Goal: Find specific page/section

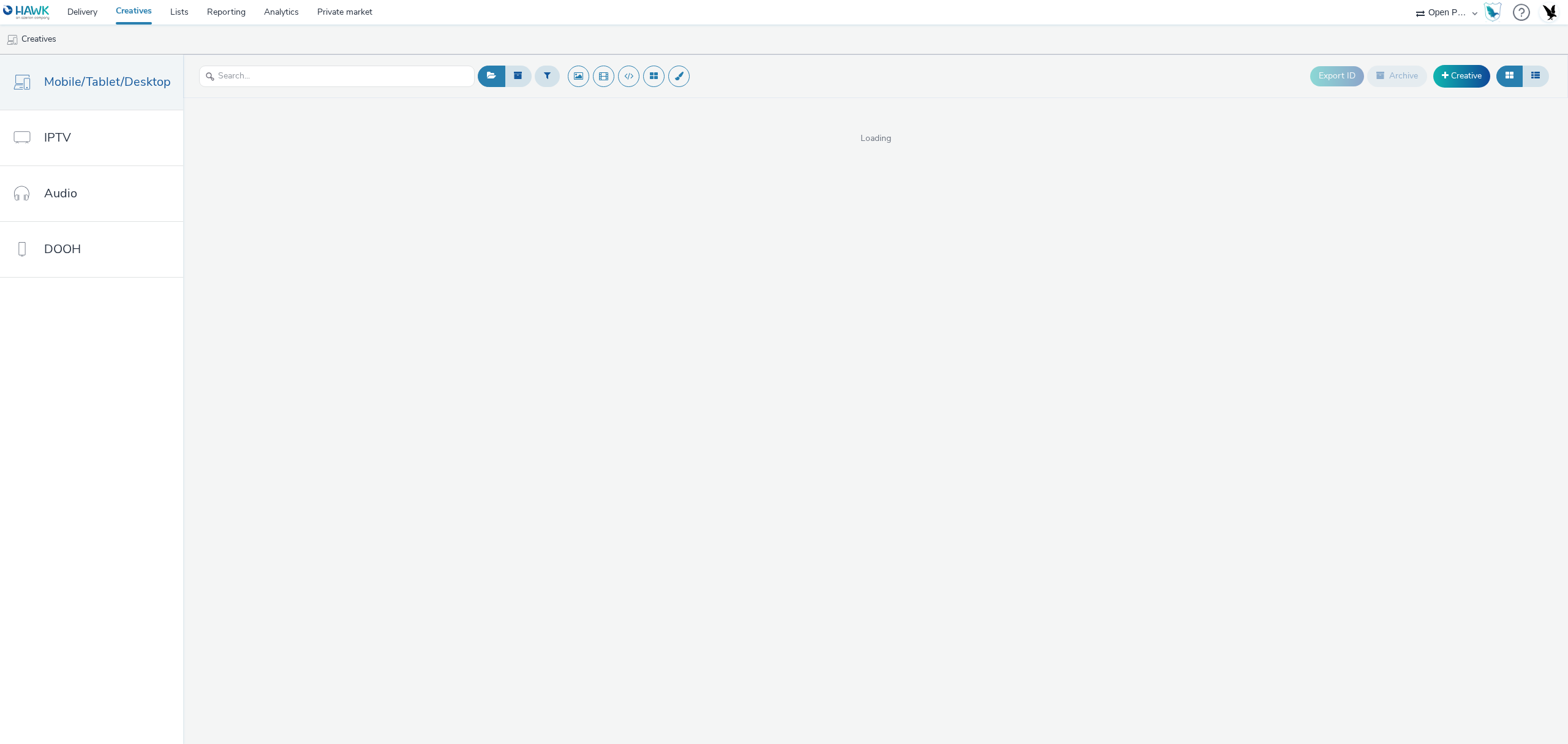
select select "94d64ed9-c9be-4e79-a48e-5e5b4e4009af"
select select "2fc77e36-bb93-4aa3-9dff-dcb08e02eac6"
select select "11a7df10-284f-415c-b52a-427acf4c31ae"
select select "23ac11bc-76f7-45aa-bb6e-913a84dd47ea"
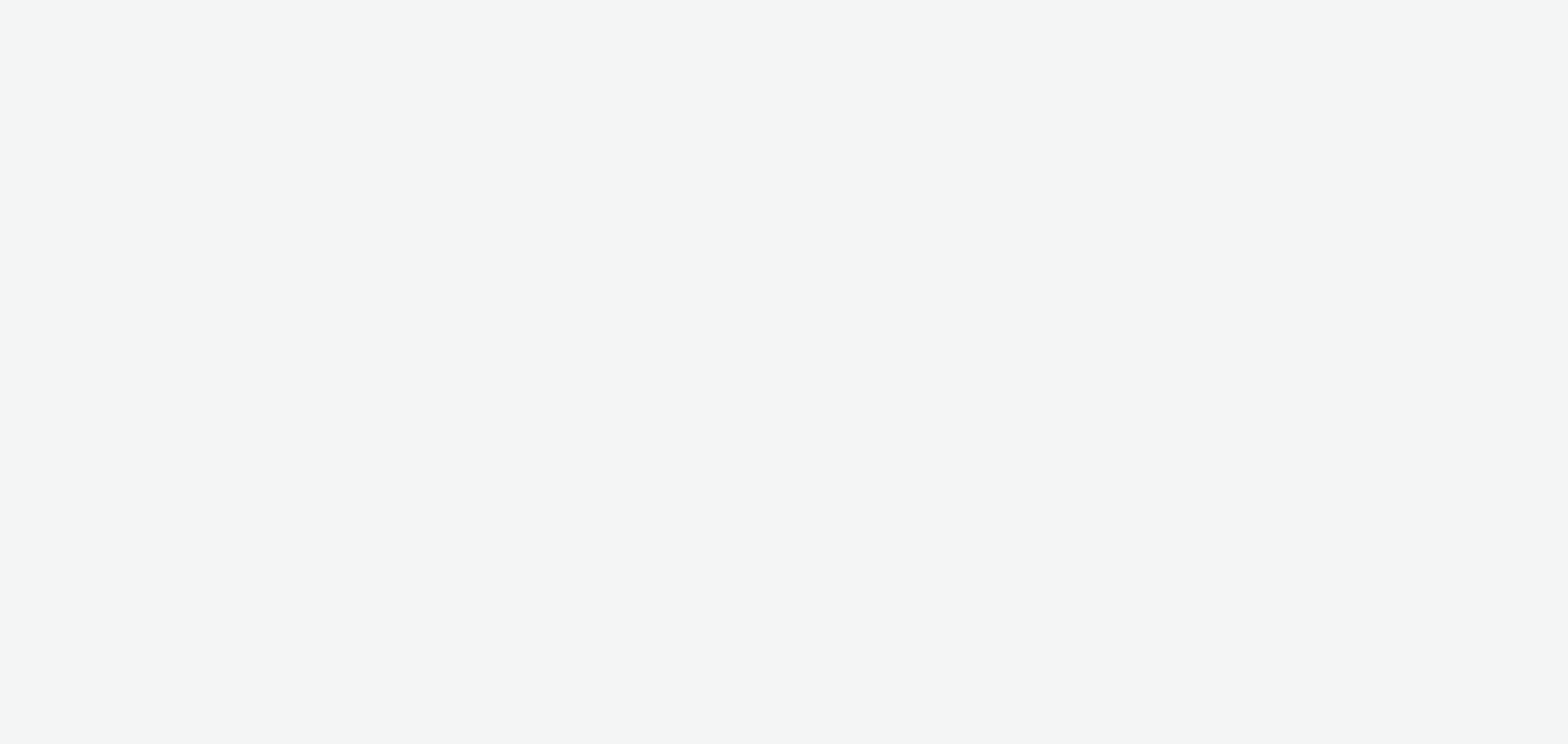
select select "11a7df10-284f-415c-b52a-427acf4c31ae"
select select "23ac11bc-76f7-45aa-bb6e-913a84dd47ea"
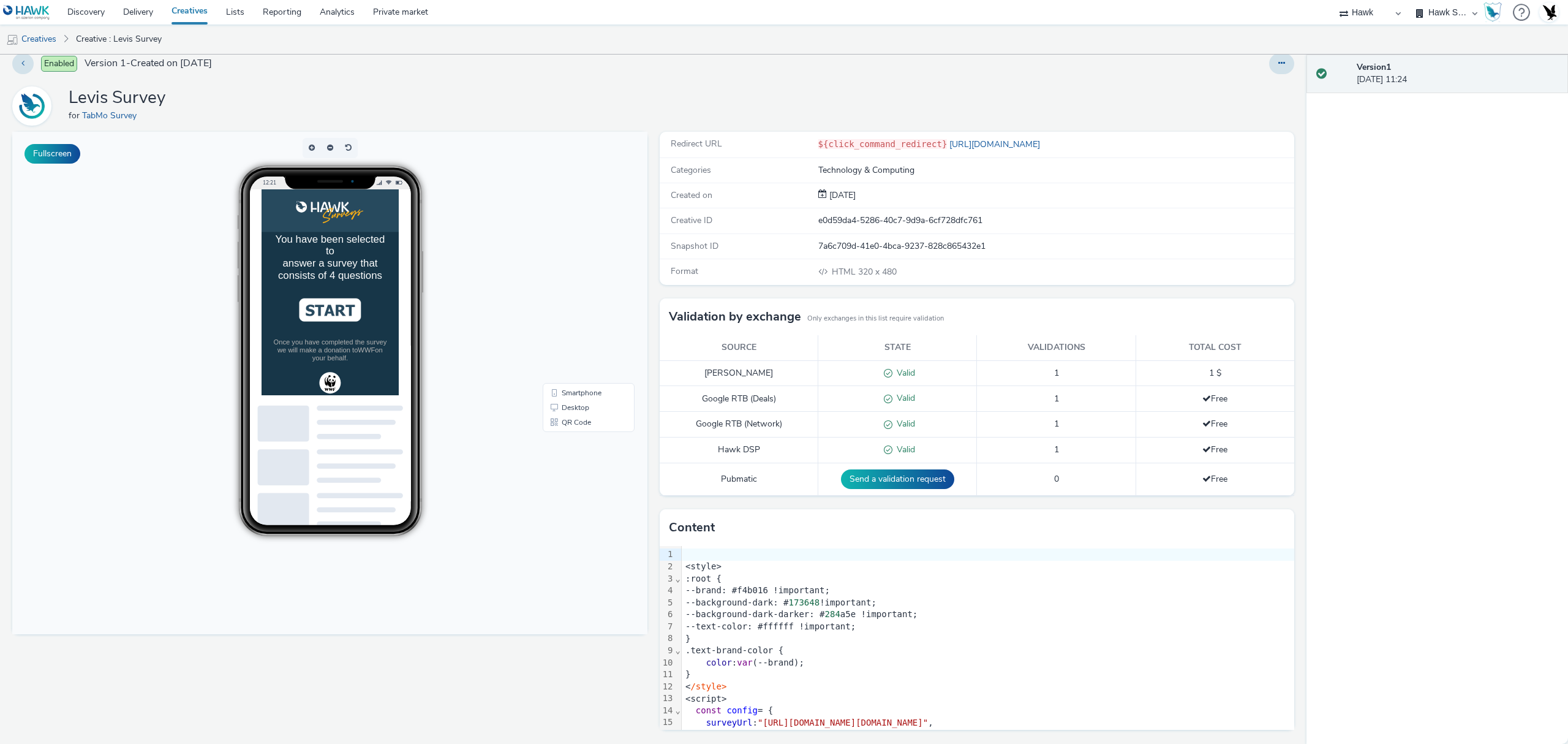
click at [379, 296] on div "You have been selected to answer a survey that consists of 4 questions" at bounding box center [359, 286] width 167 height 69
click at [1278, 62] on icon at bounding box center [1281, 62] width 6 height 8
click at [966, 138] on link "https://www.levi.com/GB/en_GB/?srsltid=AfmBOopMJ1x3tASc57WsVGb-KylCrszfrMshVYGQ…" at bounding box center [996, 144] width 98 height 12
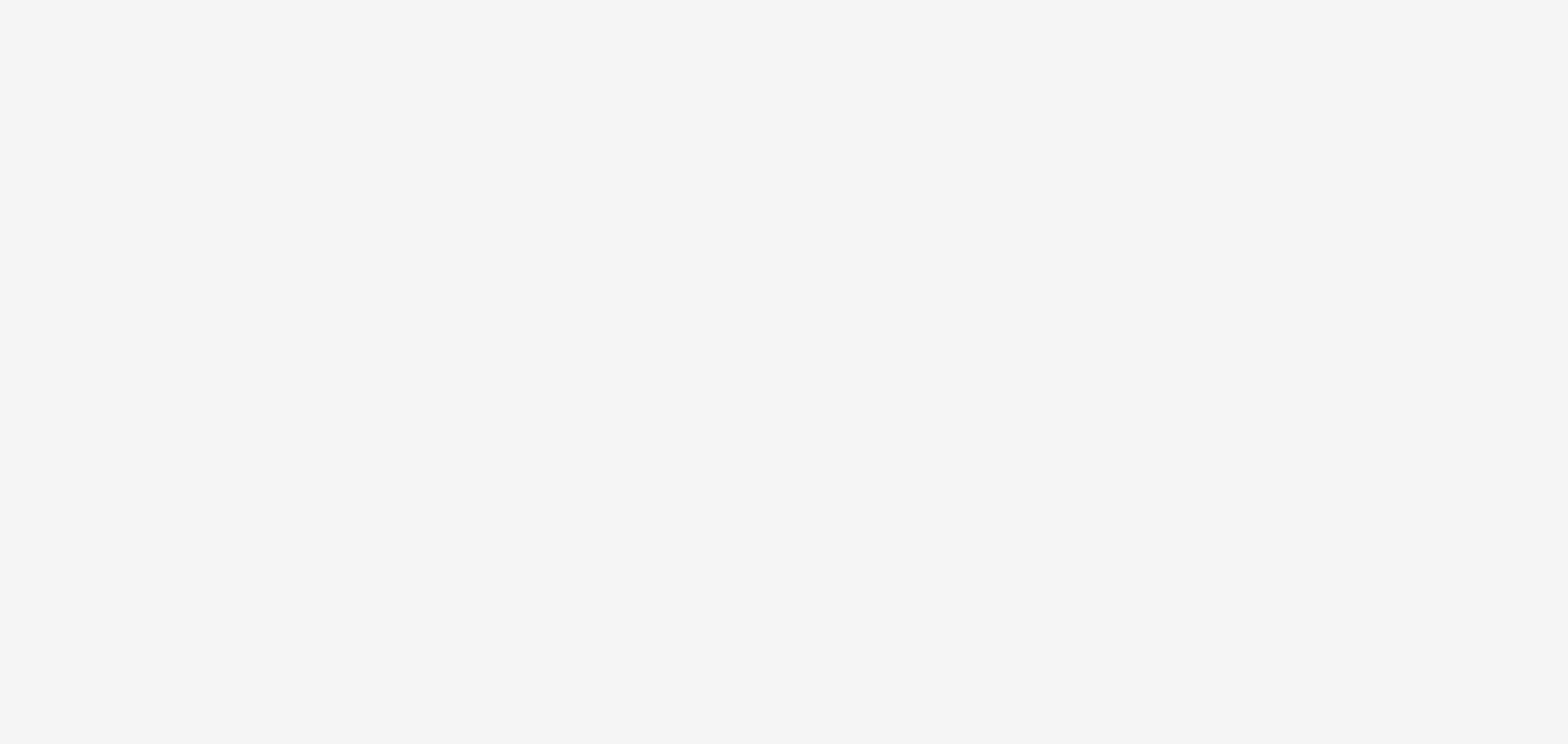
select select "11a7df10-284f-415c-b52a-427acf4c31ae"
select select "23ac11bc-76f7-45aa-bb6e-913a84dd47ea"
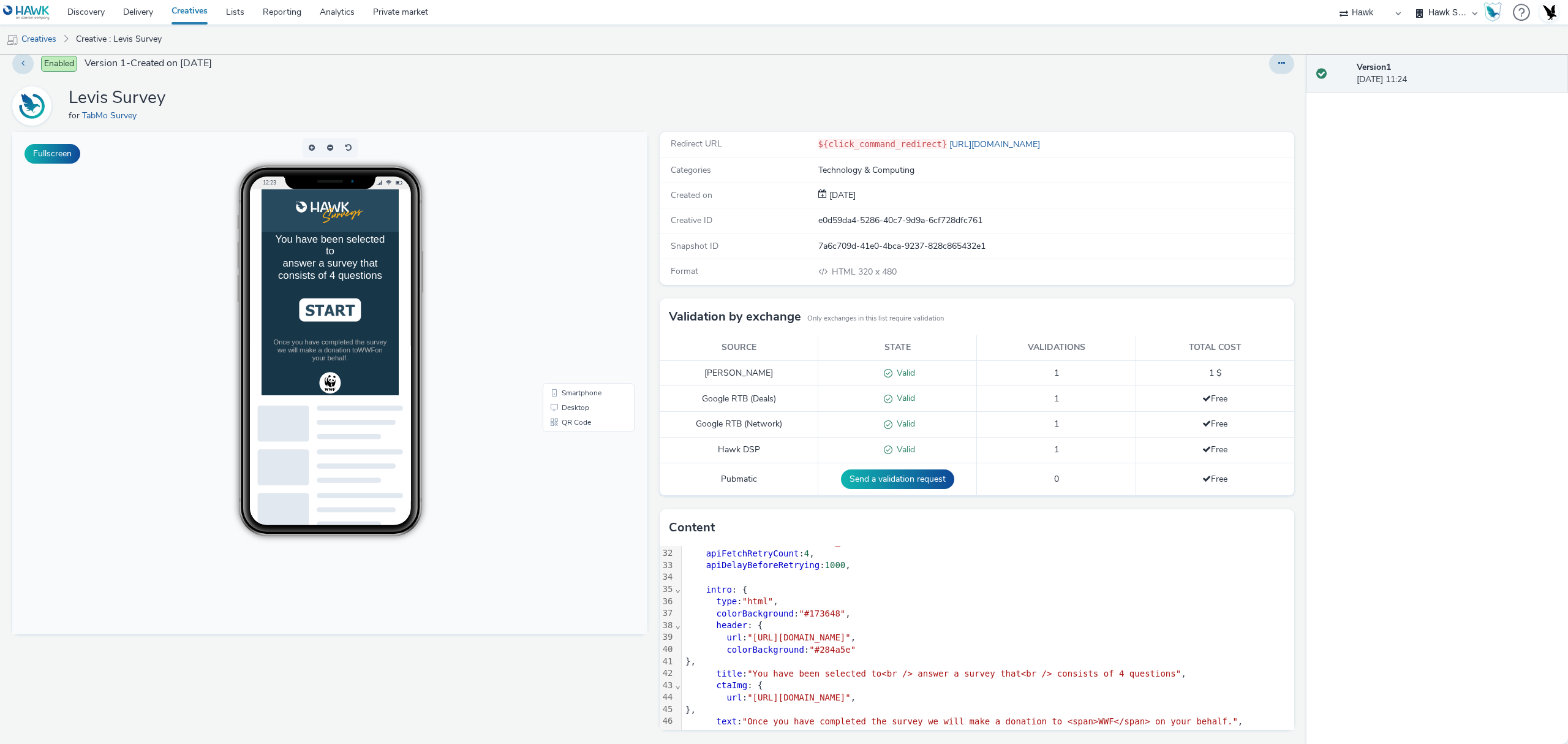
scroll to position [342, 0]
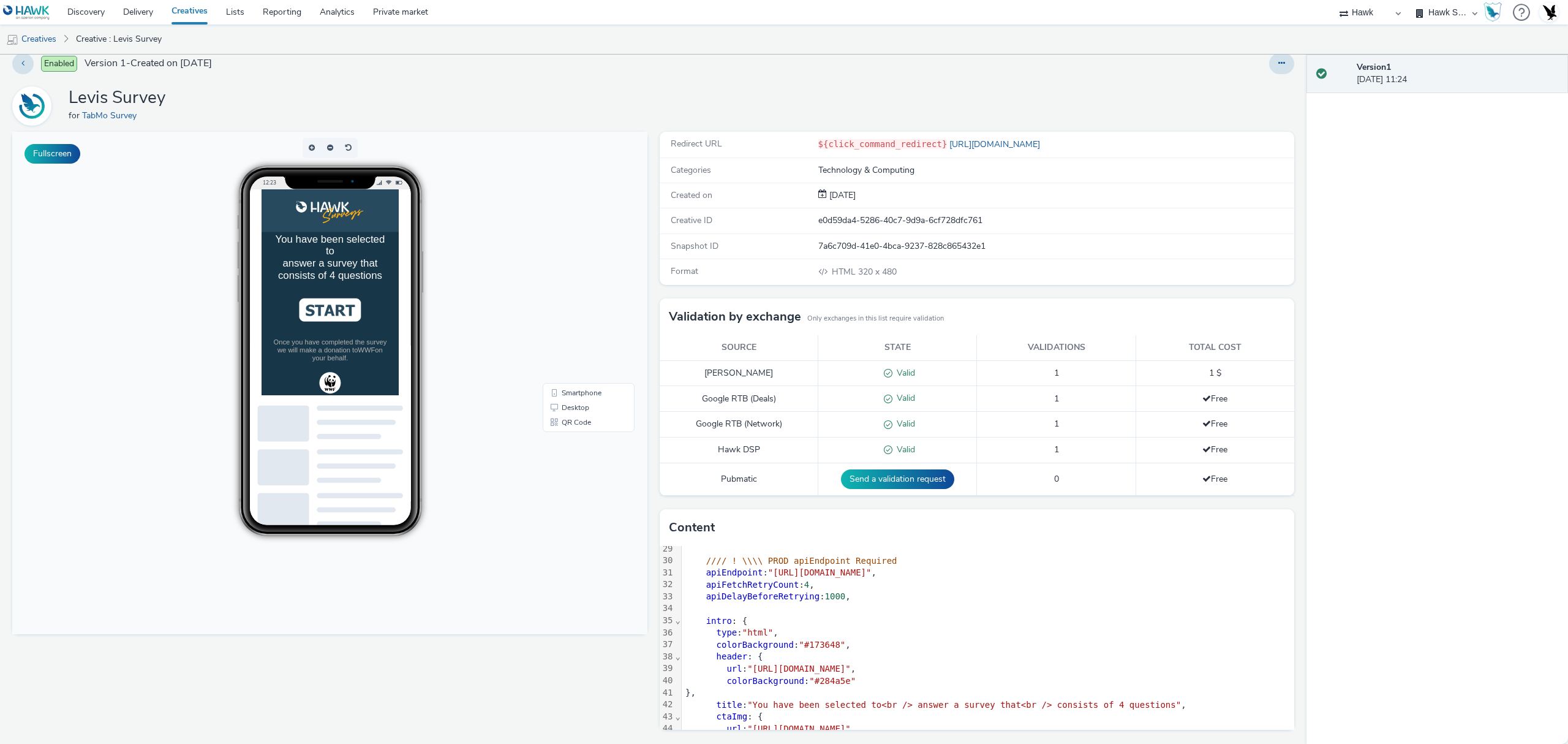
drag, startPoint x: 1176, startPoint y: 717, endPoint x: 365, endPoint y: 382, distance: 877.5
click at [365, 383] on div "You have been selected to answer a survey that consists of 4 questions Once you…" at bounding box center [359, 367] width 196 height 233
click at [350, 406] on main "Male Female" at bounding box center [359, 375] width 167 height 133
click at [396, 389] on li "Female" at bounding box center [359, 372] width 167 height 34
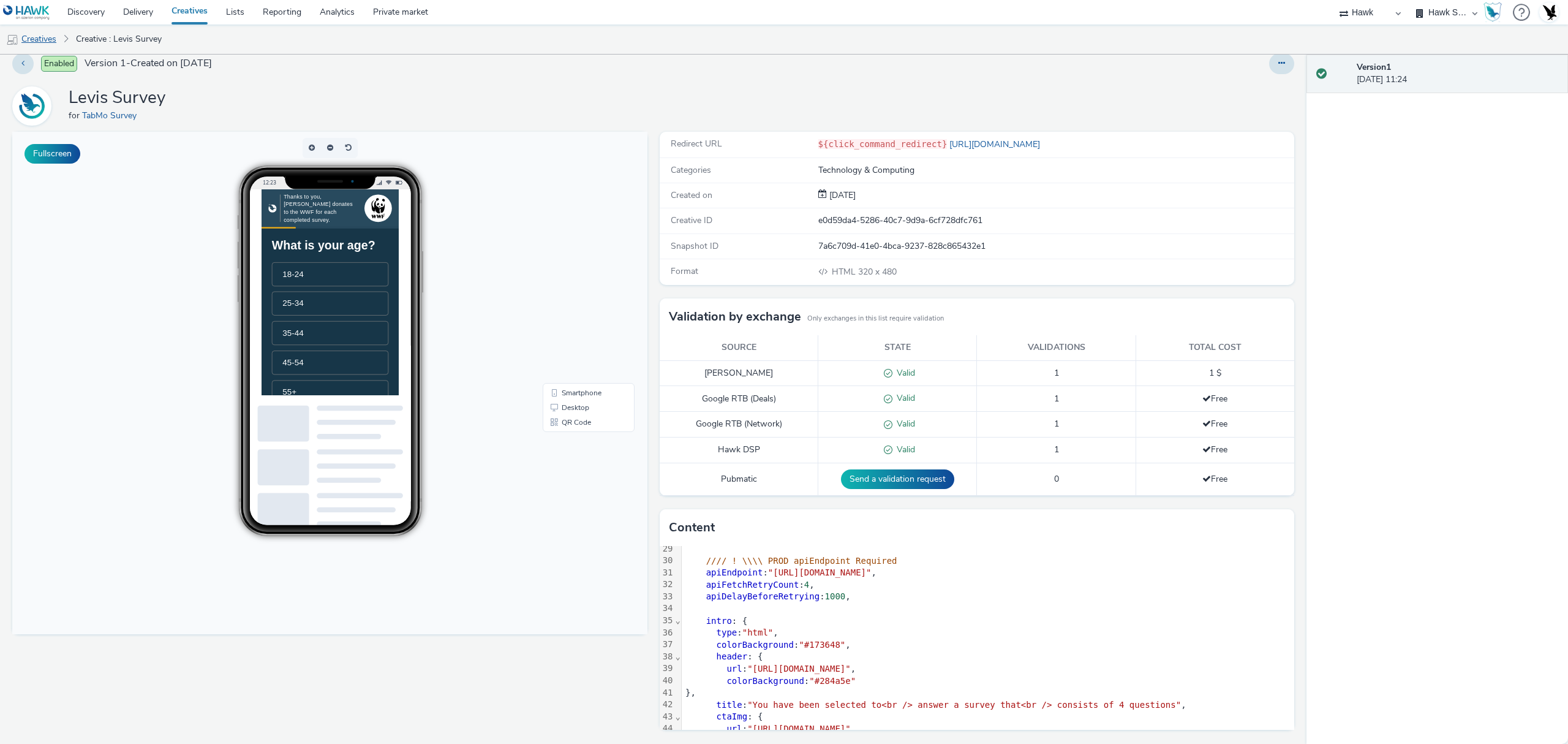
click at [41, 39] on link "Creatives" at bounding box center [31, 39] width 62 height 30
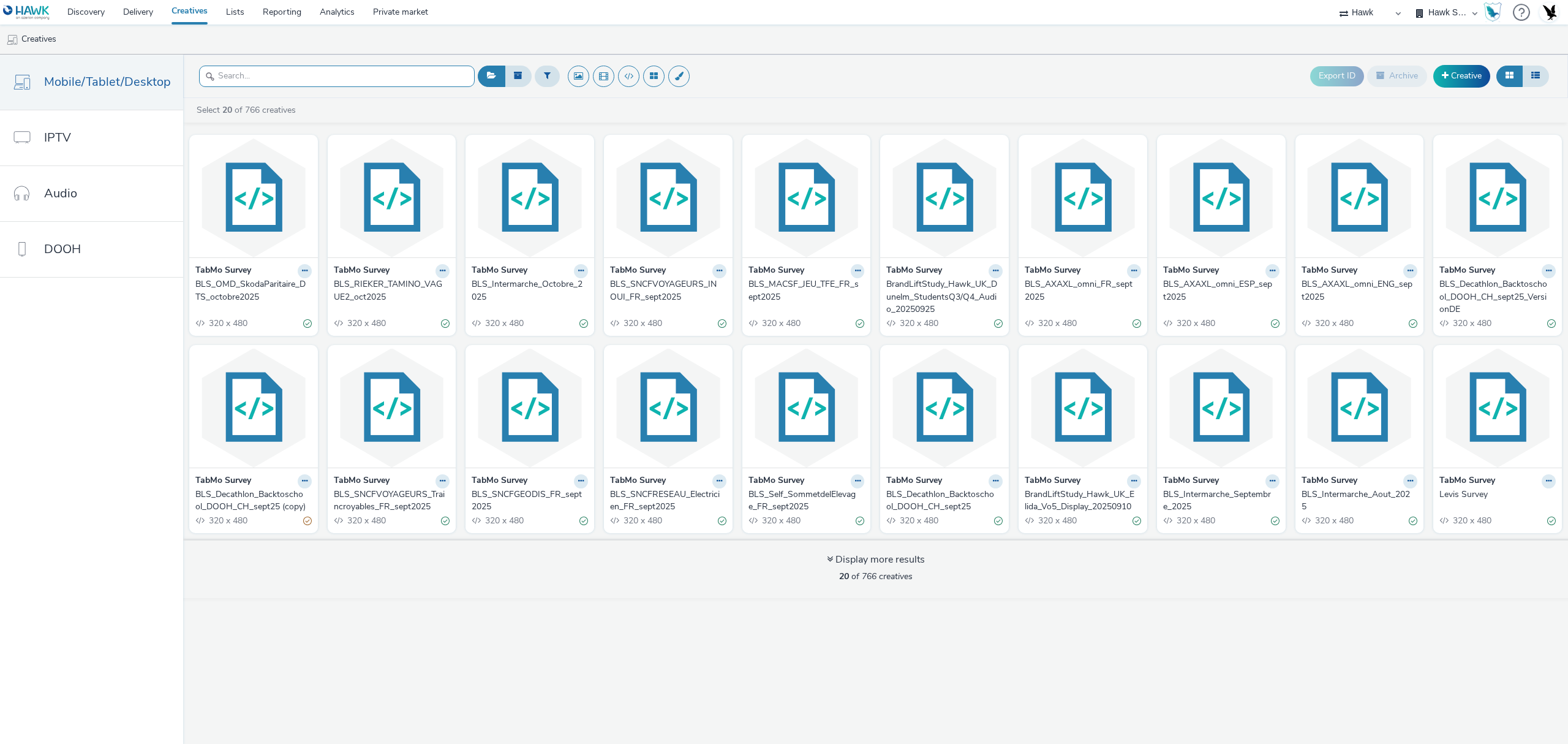
click at [366, 71] on input "text" at bounding box center [337, 76] width 276 height 21
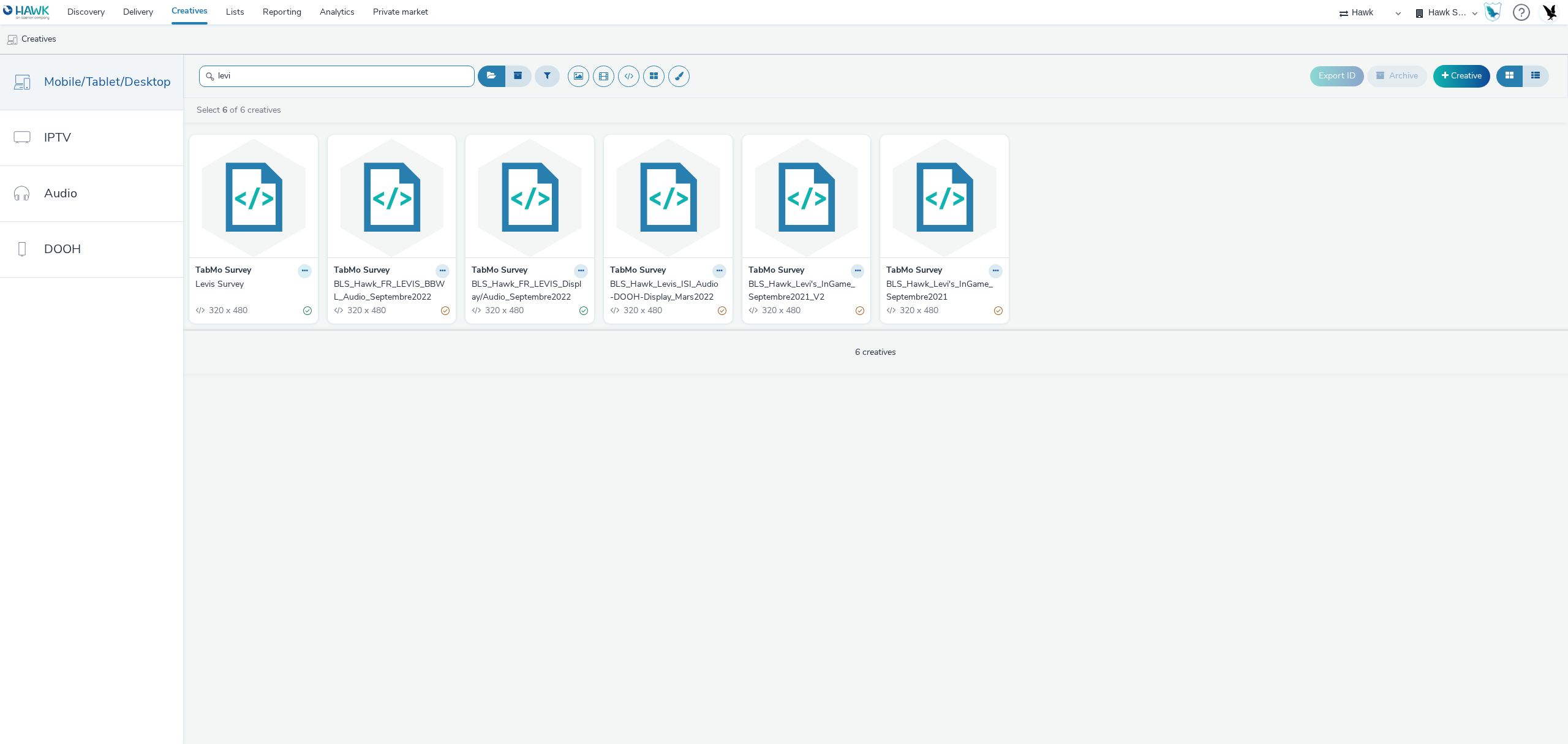
type input "levi"
click at [302, 274] on icon at bounding box center [305, 271] width 6 height 7
click at [255, 240] on img at bounding box center [254, 197] width 122 height 120
click at [510, 228] on img at bounding box center [530, 197] width 122 height 120
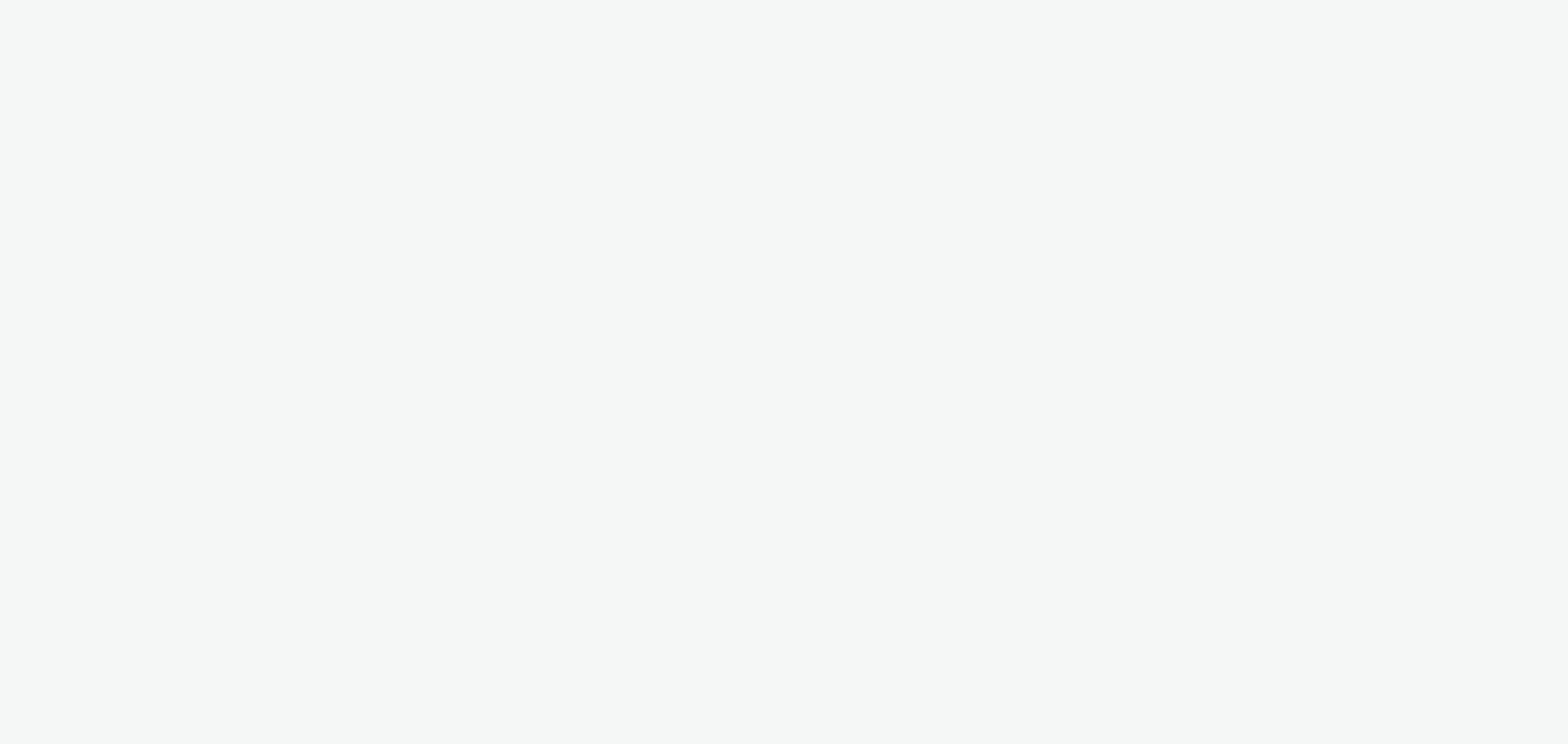
select select "94d64ed9-c9be-4e79-a48e-5e5b4e4009af"
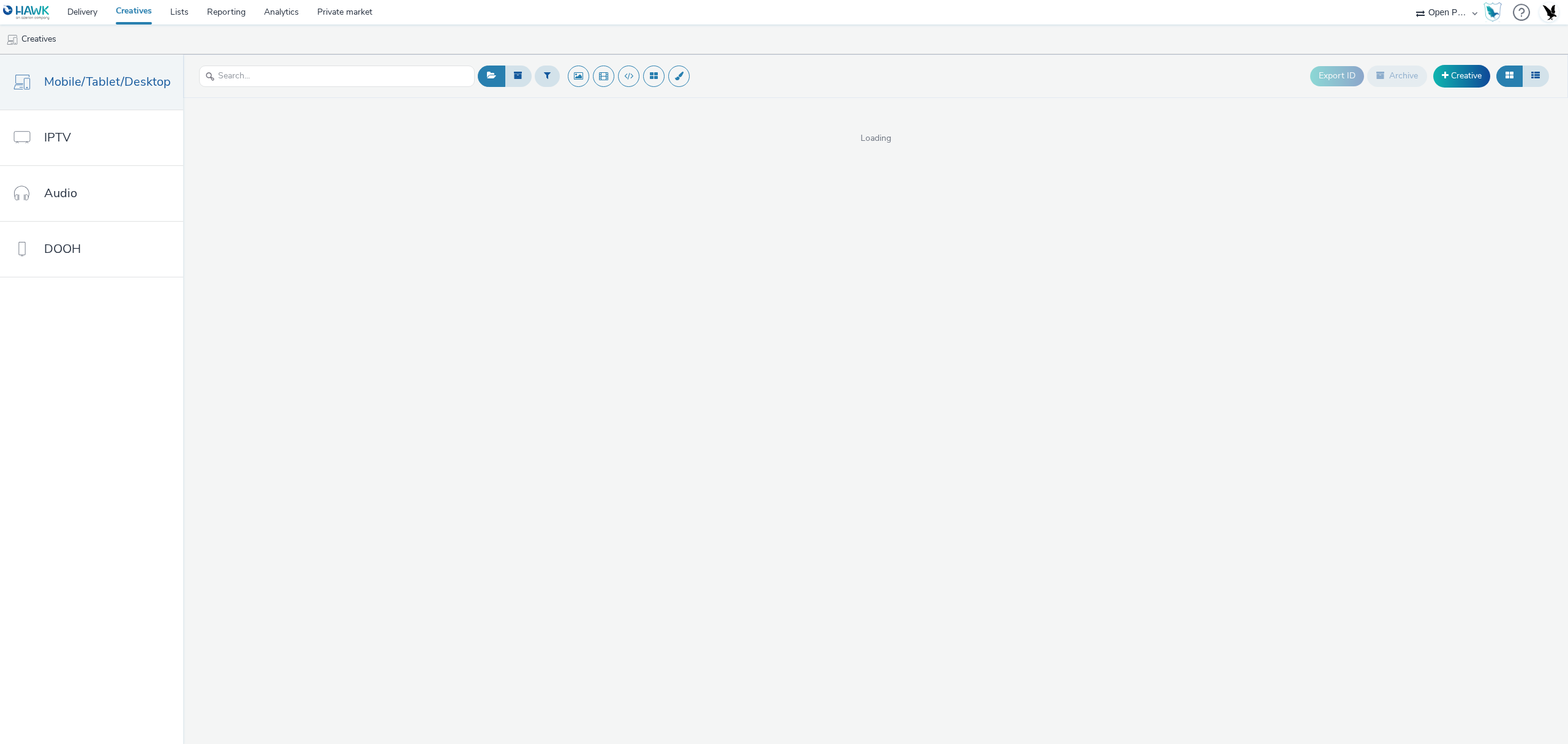
select select "94d64ed9-c9be-4e79-a48e-5e5b4e4009af"
